Goal: Information Seeking & Learning: Understand process/instructions

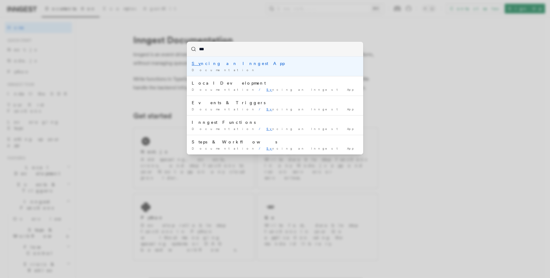
type input "****"
click at [274, 70] on div "Documentation /" at bounding box center [275, 70] width 167 height 5
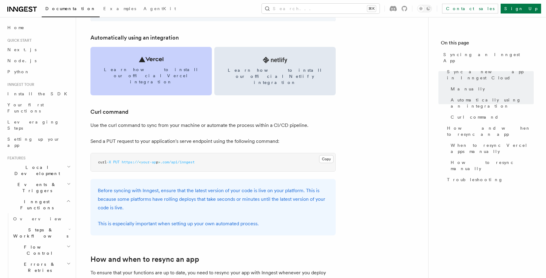
scroll to position [850, 0]
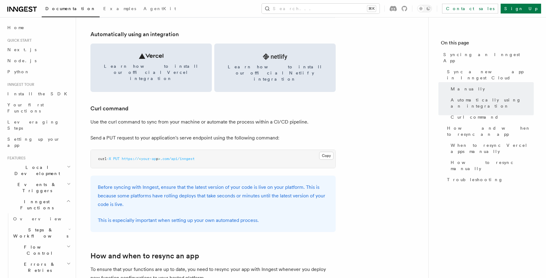
click at [142, 118] on p "Use the curl command to sync from your machine or automate the process within a…" at bounding box center [212, 122] width 245 height 9
click at [176, 36] on link "Automatically using an integration" at bounding box center [134, 34] width 88 height 9
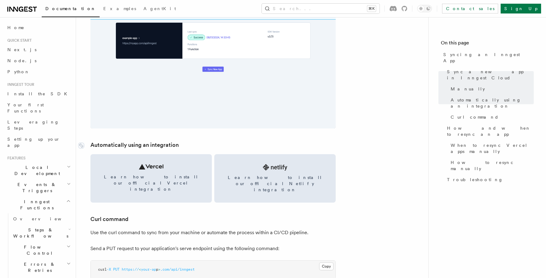
scroll to position [856, 0]
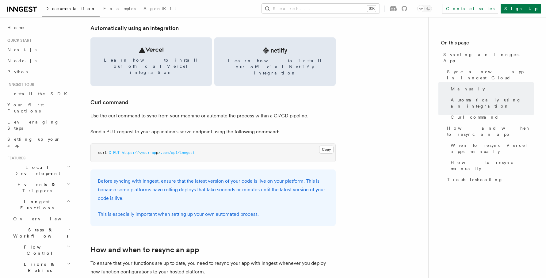
click at [189, 27] on h3 "Automatically using an integration" at bounding box center [212, 28] width 245 height 9
click at [160, 28] on link "Automatically using an integration" at bounding box center [134, 28] width 88 height 9
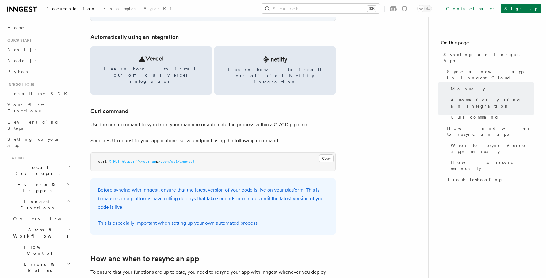
scroll to position [847, 0]
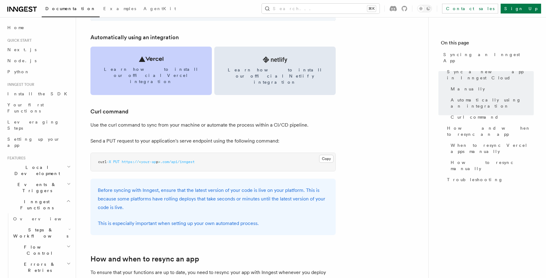
click at [145, 62] on link "Learn how to install our official Vercel integration" at bounding box center [150, 71] width 121 height 48
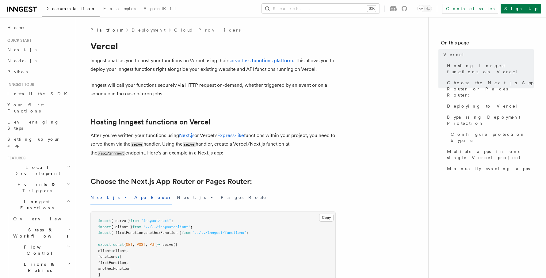
click at [227, 94] on p "Inngest will call your functions securely via HTTP request on-demand, whether t…" at bounding box center [212, 89] width 245 height 17
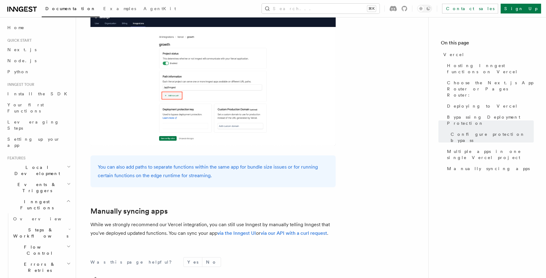
scroll to position [1008, 0]
